Goal: Transaction & Acquisition: Obtain resource

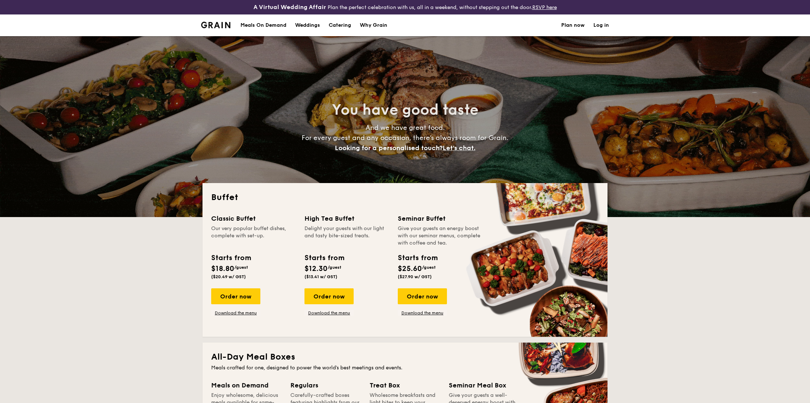
select select
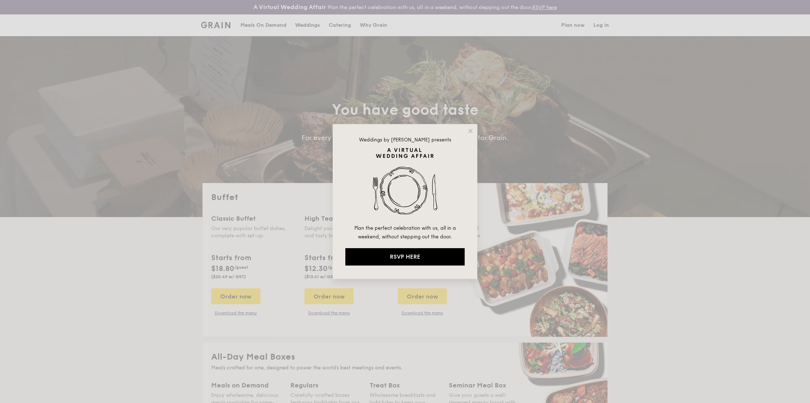
drag, startPoint x: 470, startPoint y: 131, endPoint x: 475, endPoint y: 139, distance: 9.8
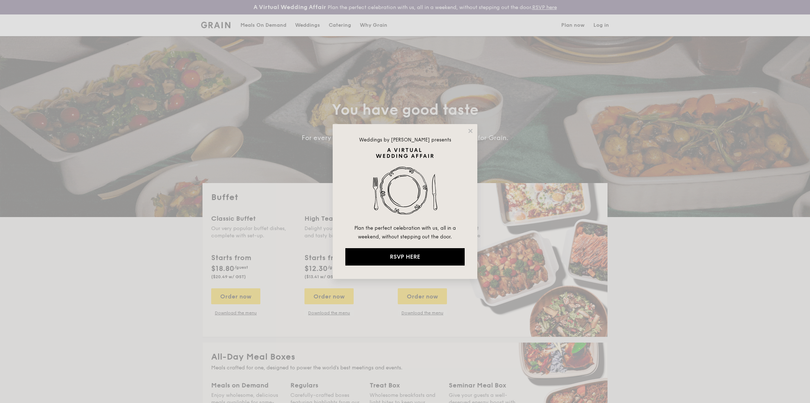
click at [470, 131] on icon at bounding box center [470, 131] width 4 height 4
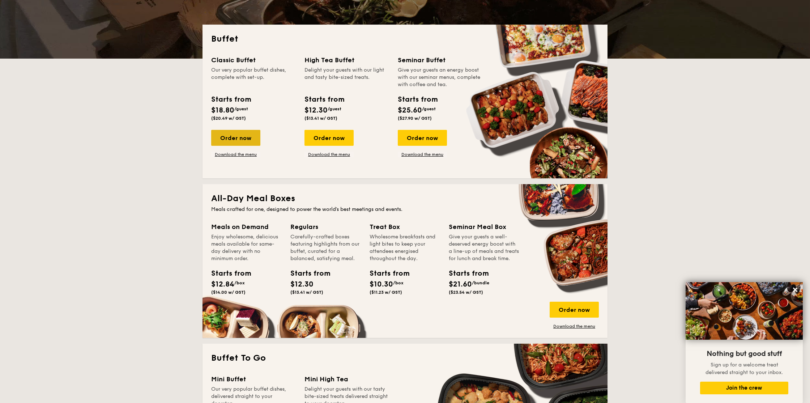
scroll to position [161, 0]
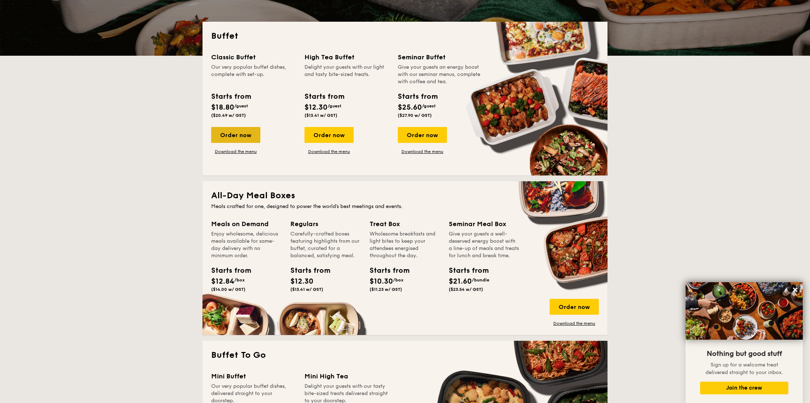
click at [235, 137] on div "Order now" at bounding box center [235, 135] width 49 height 16
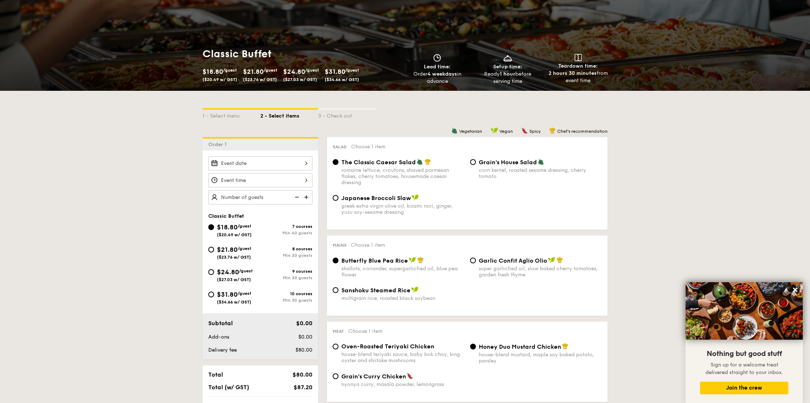
scroll to position [92, 0]
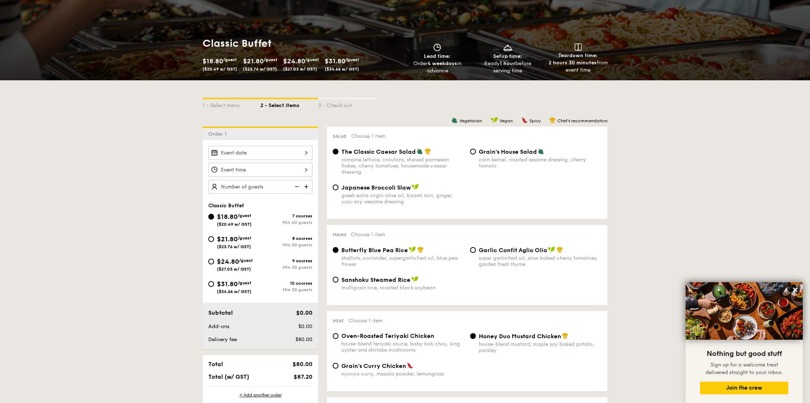
select select
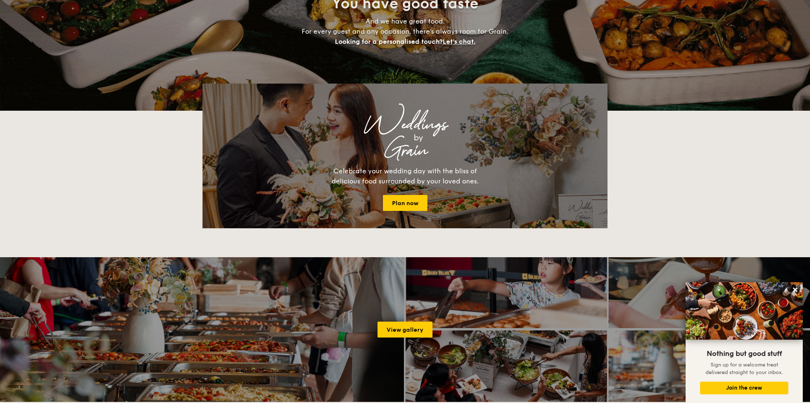
scroll to position [175, 0]
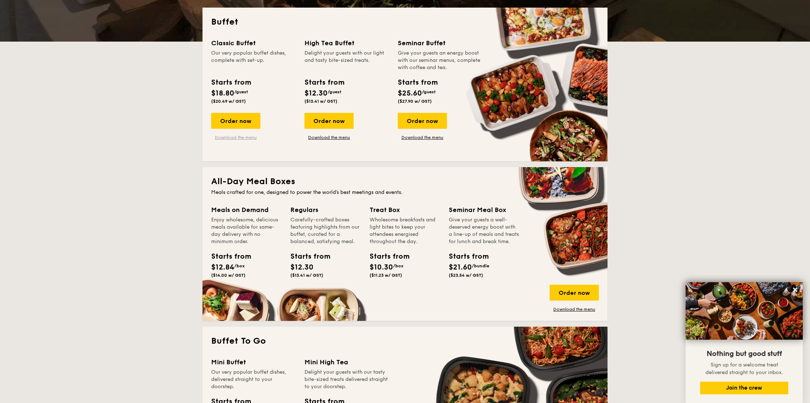
click at [251, 138] on link "Download the menu" at bounding box center [235, 137] width 49 height 6
